Goal: Check status

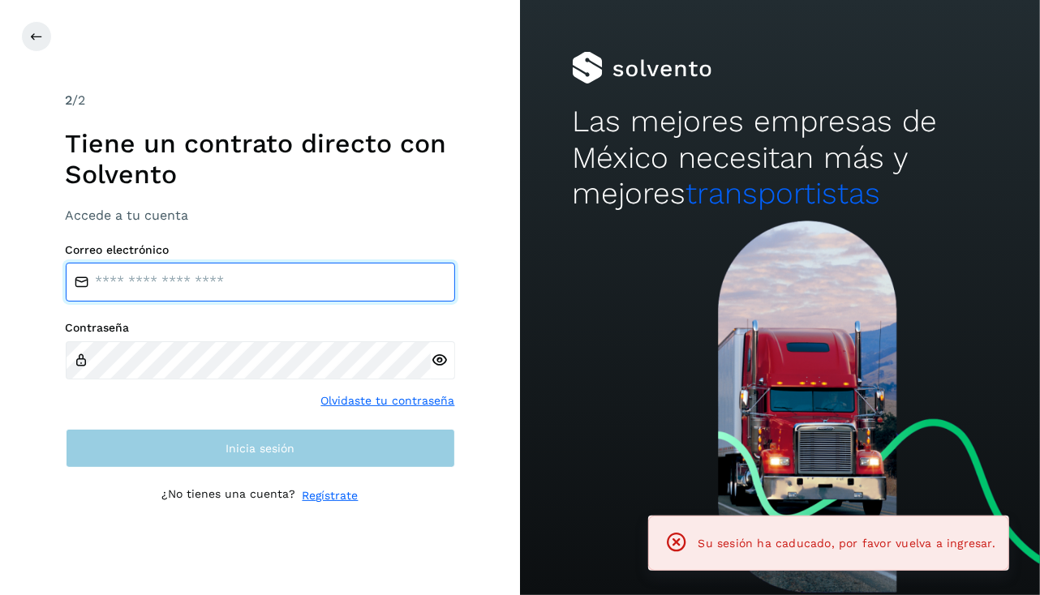
type input "**********"
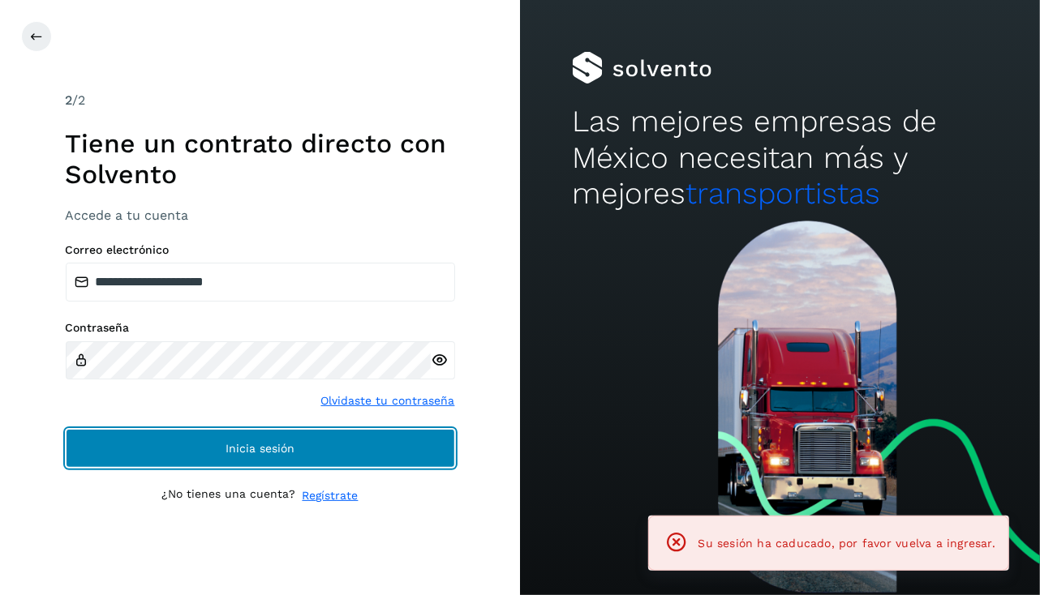
click at [244, 454] on span "Inicia sesión" at bounding box center [260, 448] width 69 height 11
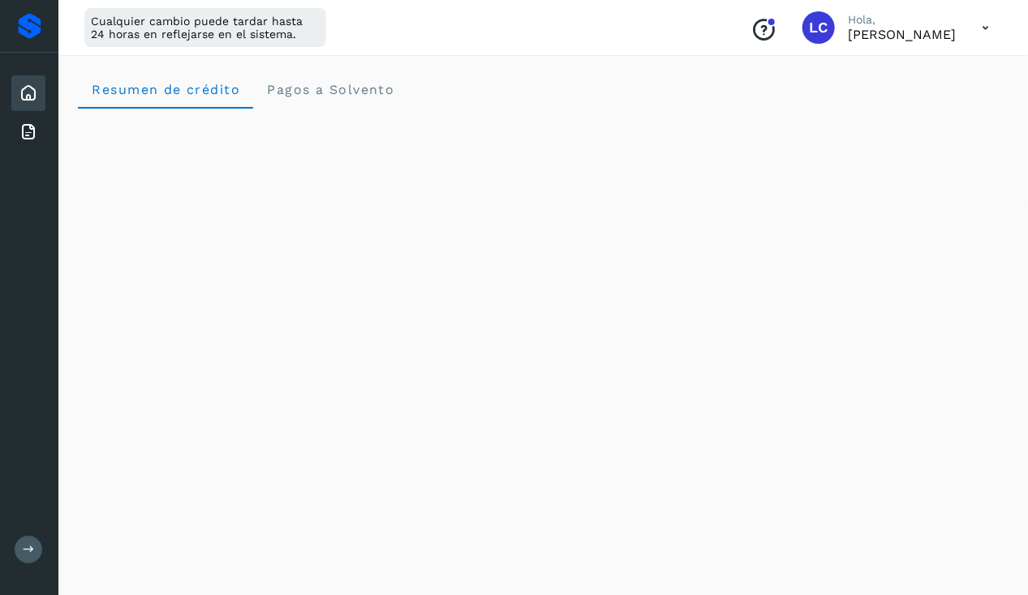
click at [990, 22] on icon at bounding box center [985, 27] width 33 height 33
click at [859, 77] on div "Documentación" at bounding box center [904, 73] width 193 height 31
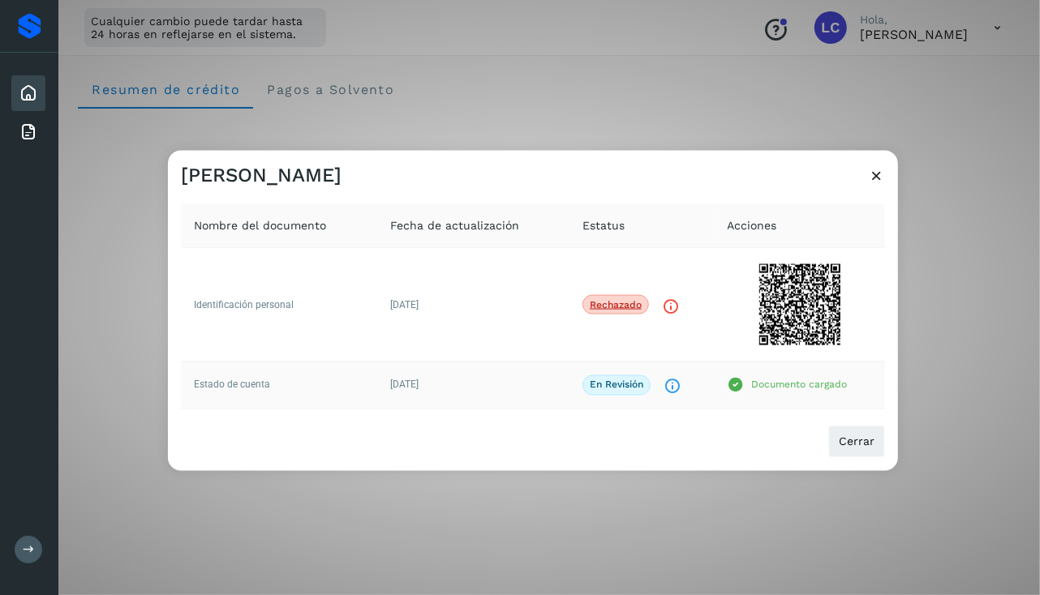
click at [491, 374] on td "[DATE]" at bounding box center [473, 385] width 192 height 47
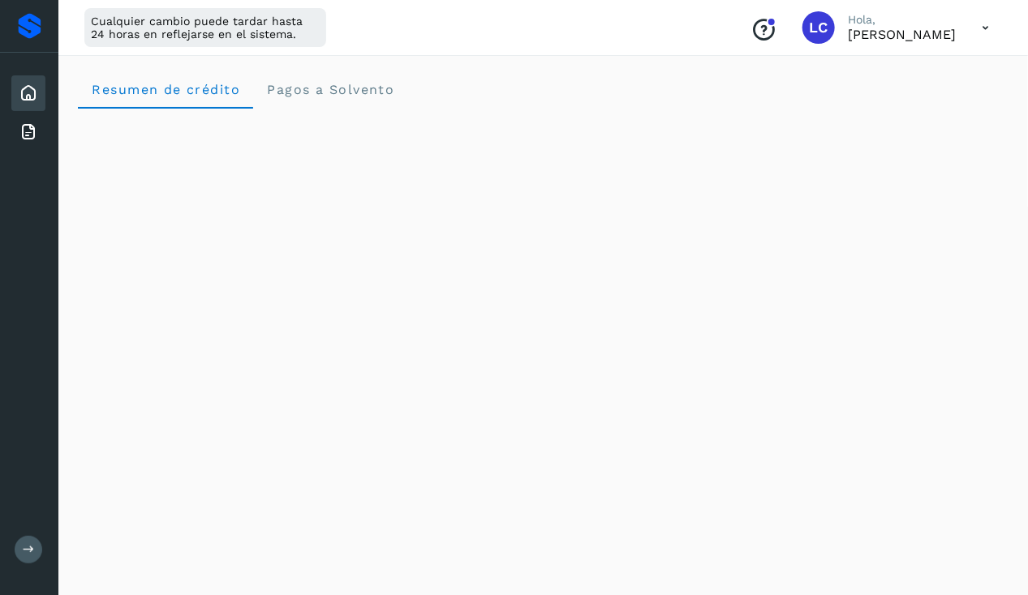
click at [982, 26] on icon at bounding box center [985, 27] width 33 height 33
click at [883, 67] on div "Documentación" at bounding box center [904, 73] width 193 height 31
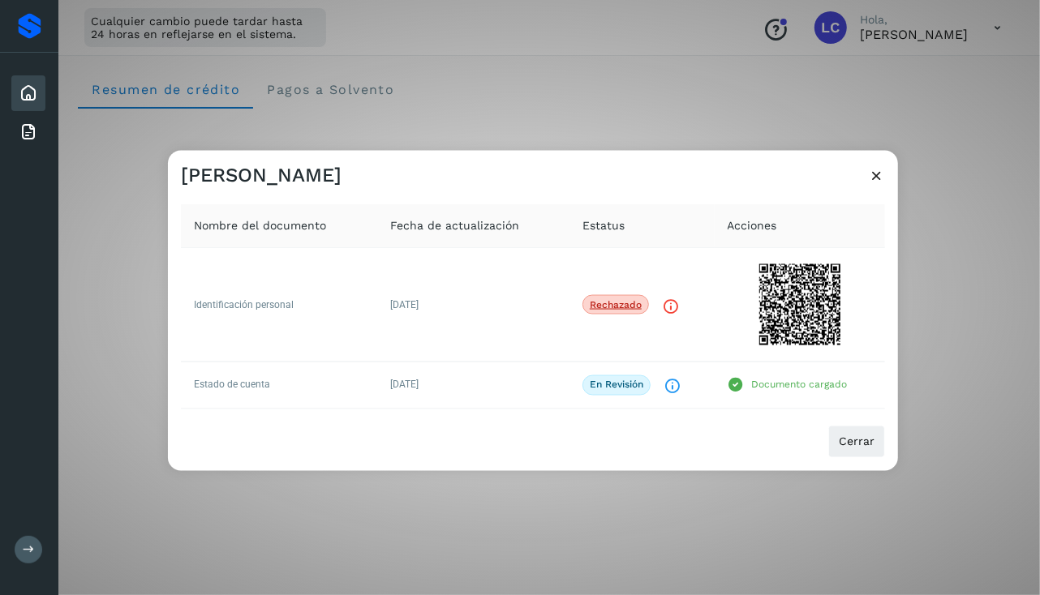
click at [876, 174] on icon at bounding box center [876, 175] width 17 height 17
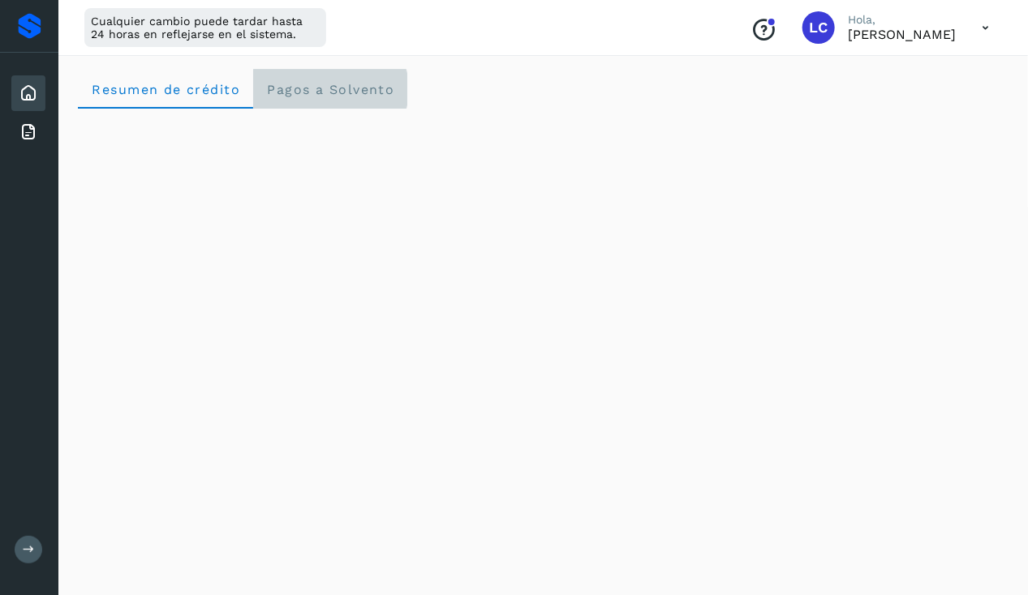
click at [296, 94] on span "Pagos a Solvento" at bounding box center [330, 89] width 128 height 15
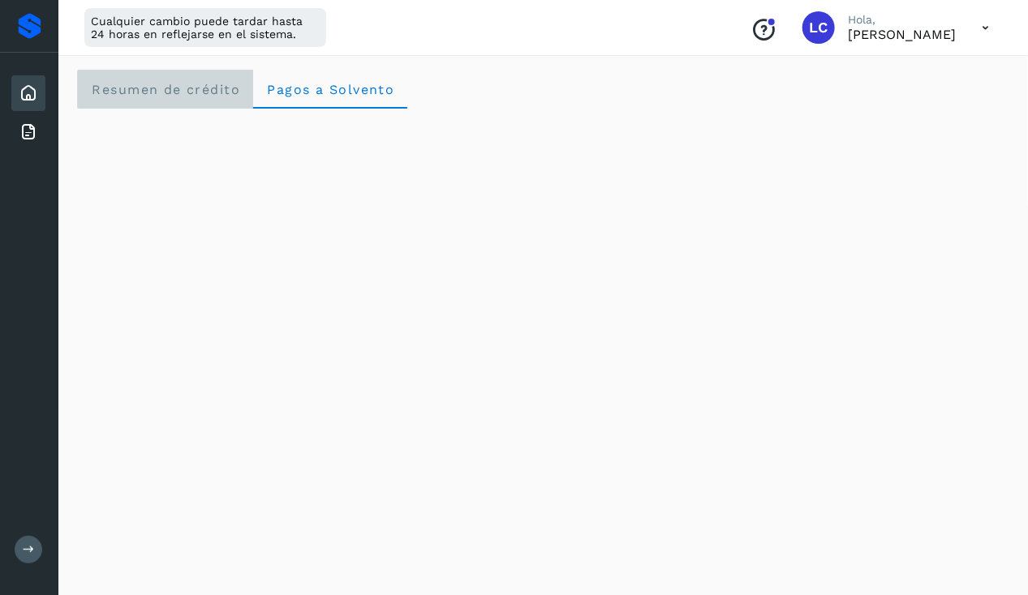
click at [154, 88] on span "Resumen de crédito" at bounding box center [165, 89] width 149 height 15
